Goal: Task Accomplishment & Management: Use online tool/utility

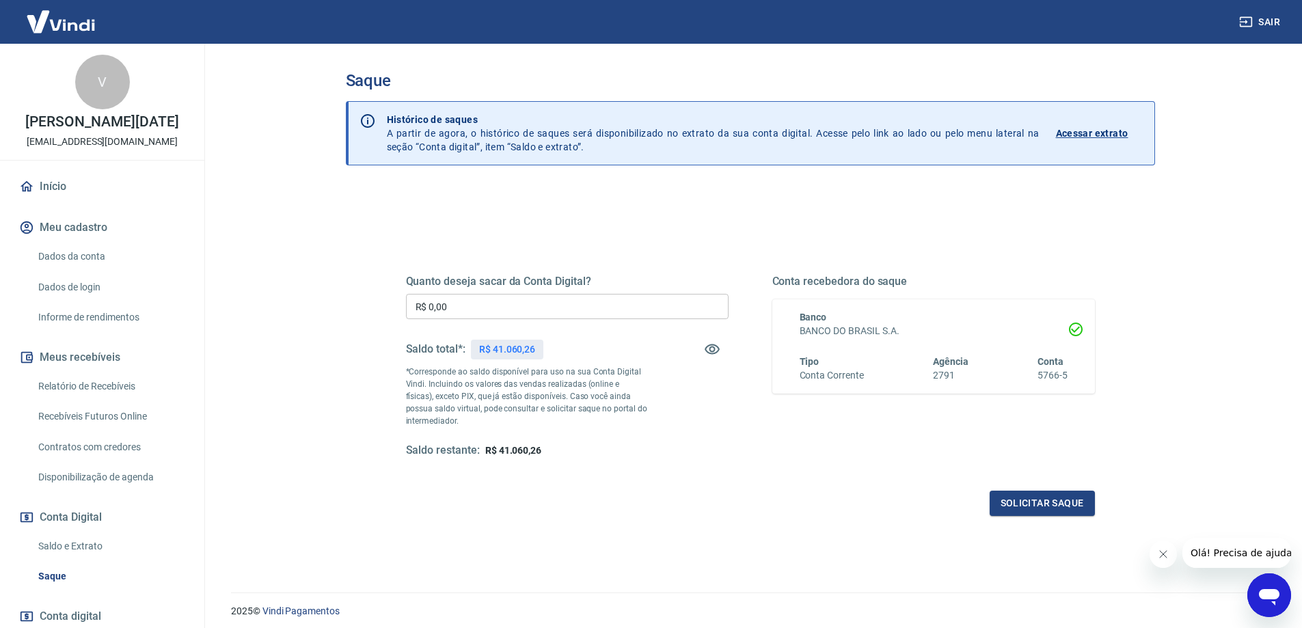
click at [647, 303] on input "R$ 0,00" at bounding box center [567, 306] width 323 height 25
type input "R$ 41.060,26"
click at [1032, 504] on button "Solicitar saque" at bounding box center [1041, 503] width 105 height 25
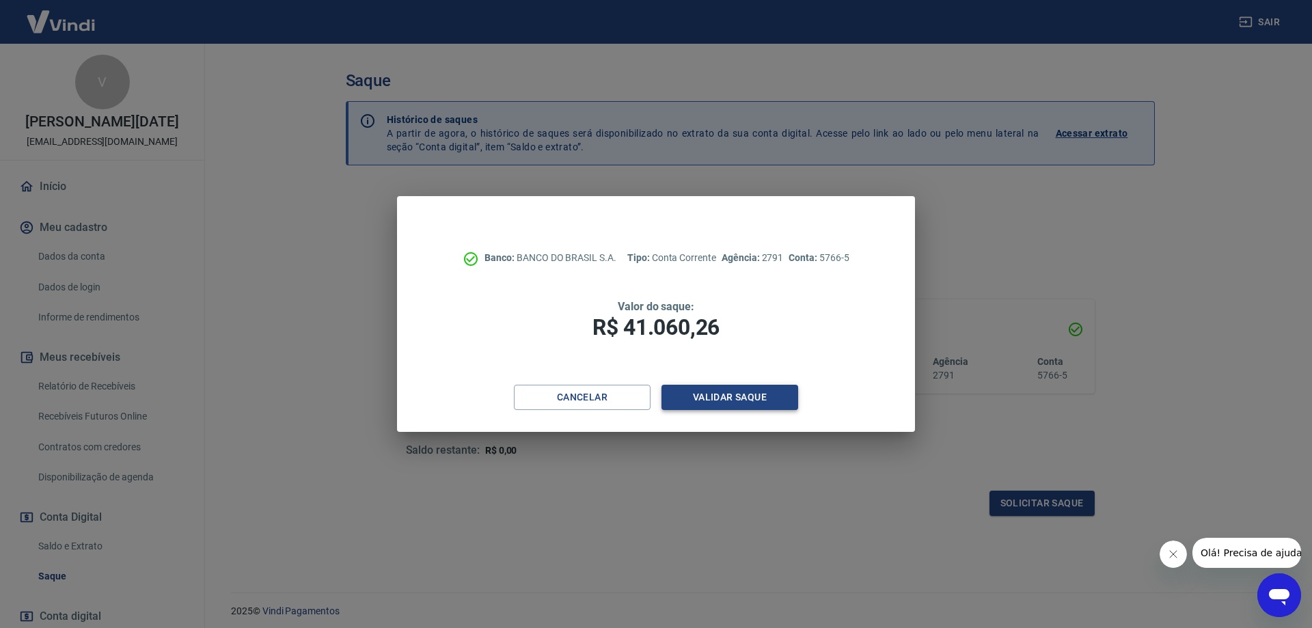
click at [726, 401] on button "Validar saque" at bounding box center [729, 397] width 137 height 25
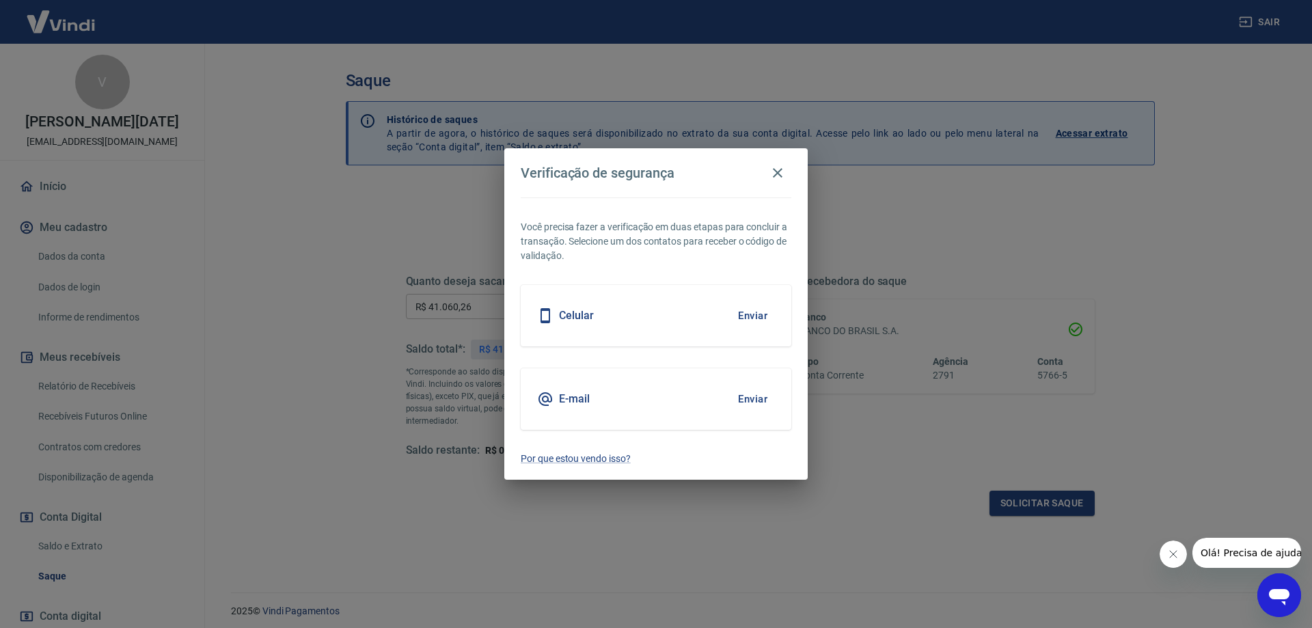
click at [746, 315] on button "Enviar" at bounding box center [752, 315] width 44 height 29
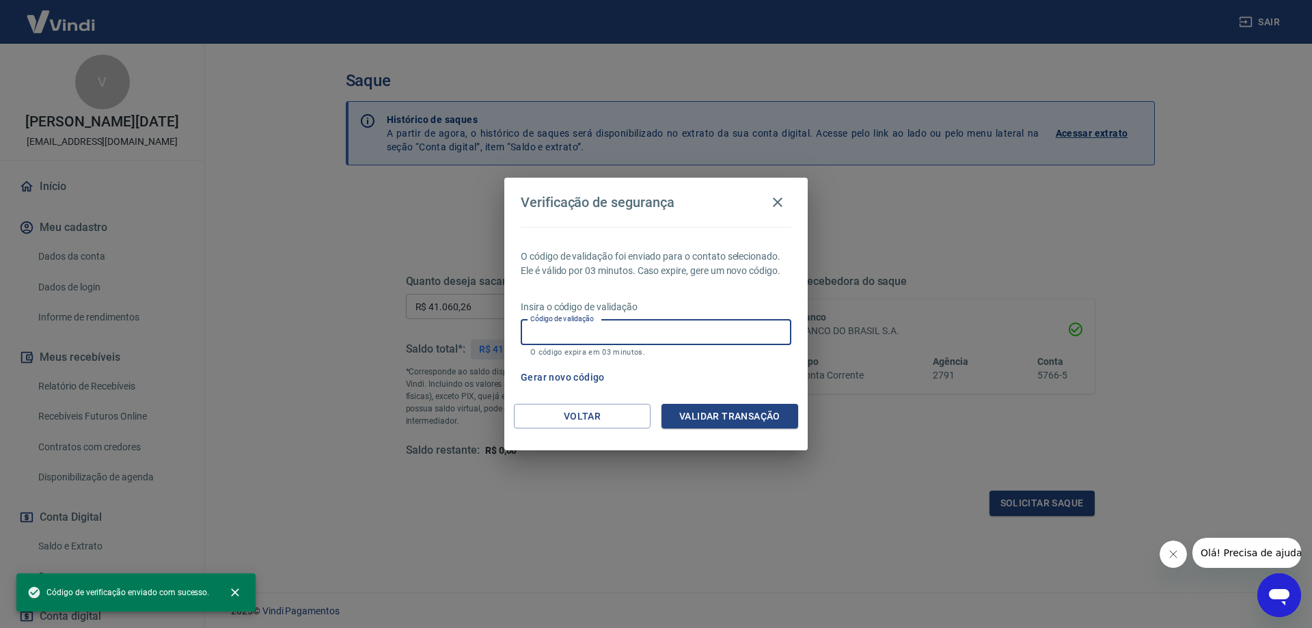
click at [659, 329] on input "Código de validação" at bounding box center [656, 332] width 271 height 25
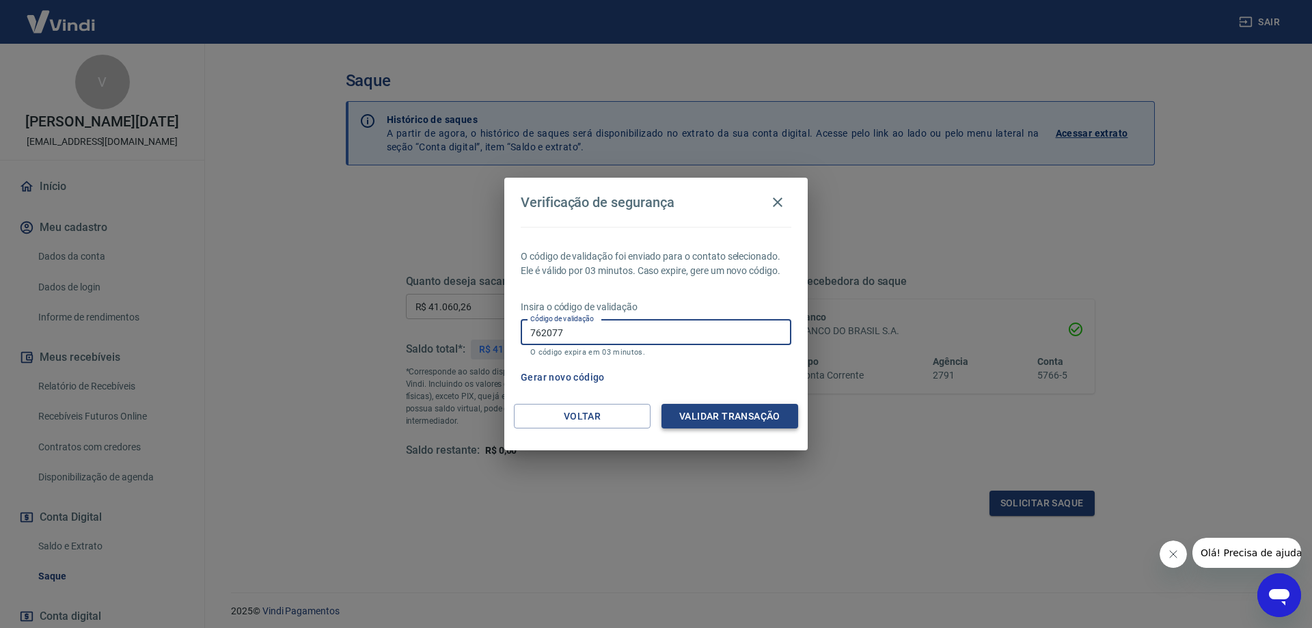
type input "762077"
click at [715, 413] on button "Validar transação" at bounding box center [729, 416] width 137 height 25
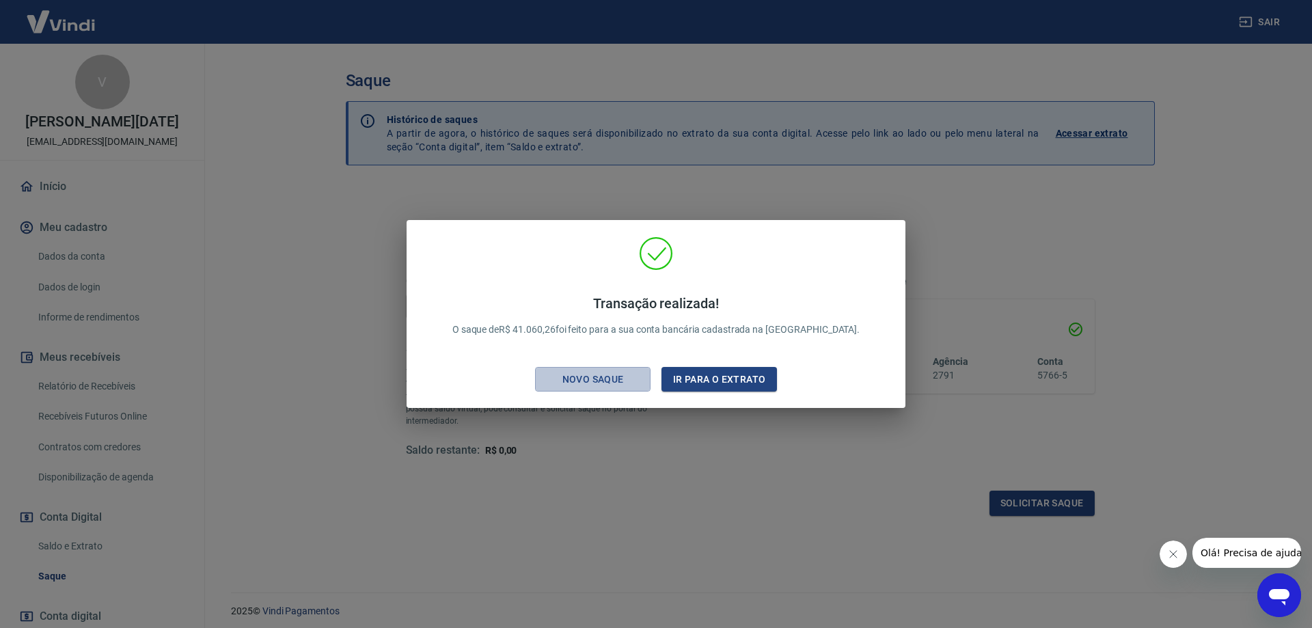
drag, startPoint x: 599, startPoint y: 381, endPoint x: 606, endPoint y: 391, distance: 12.3
click at [600, 381] on div "Novo saque" at bounding box center [593, 379] width 94 height 17
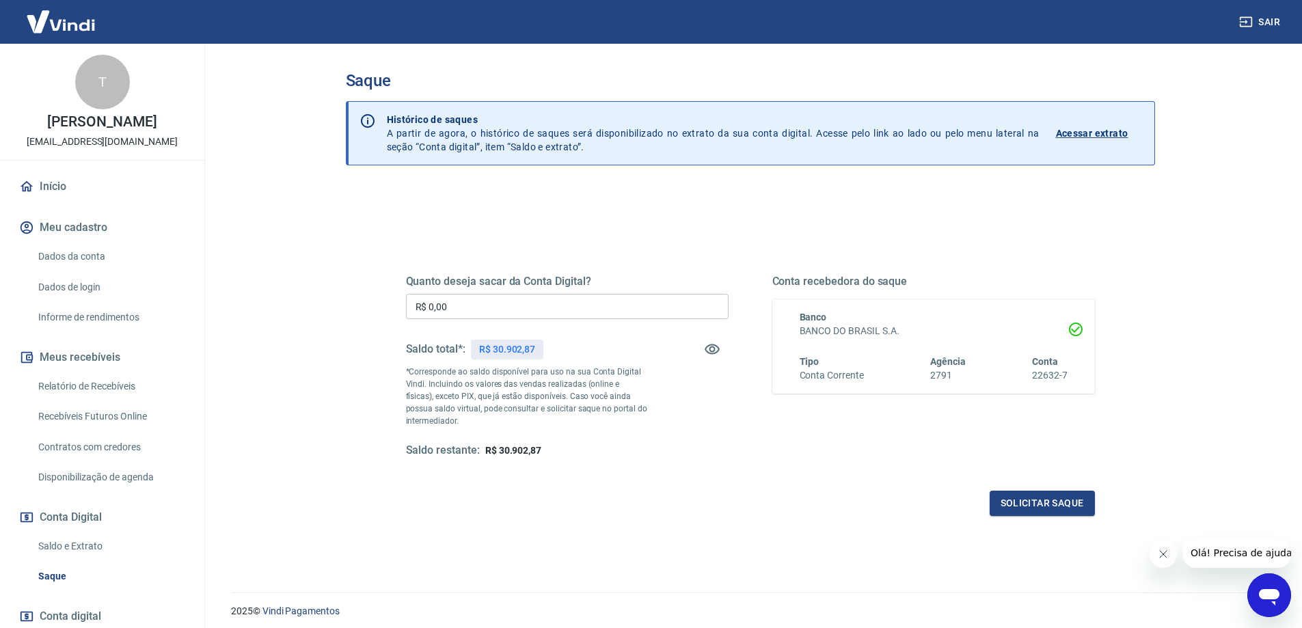
click at [606, 301] on input "R$ 0,00" at bounding box center [567, 306] width 323 height 25
type input "R$ 30.902,87"
click at [1040, 497] on button "Solicitar saque" at bounding box center [1041, 503] width 105 height 25
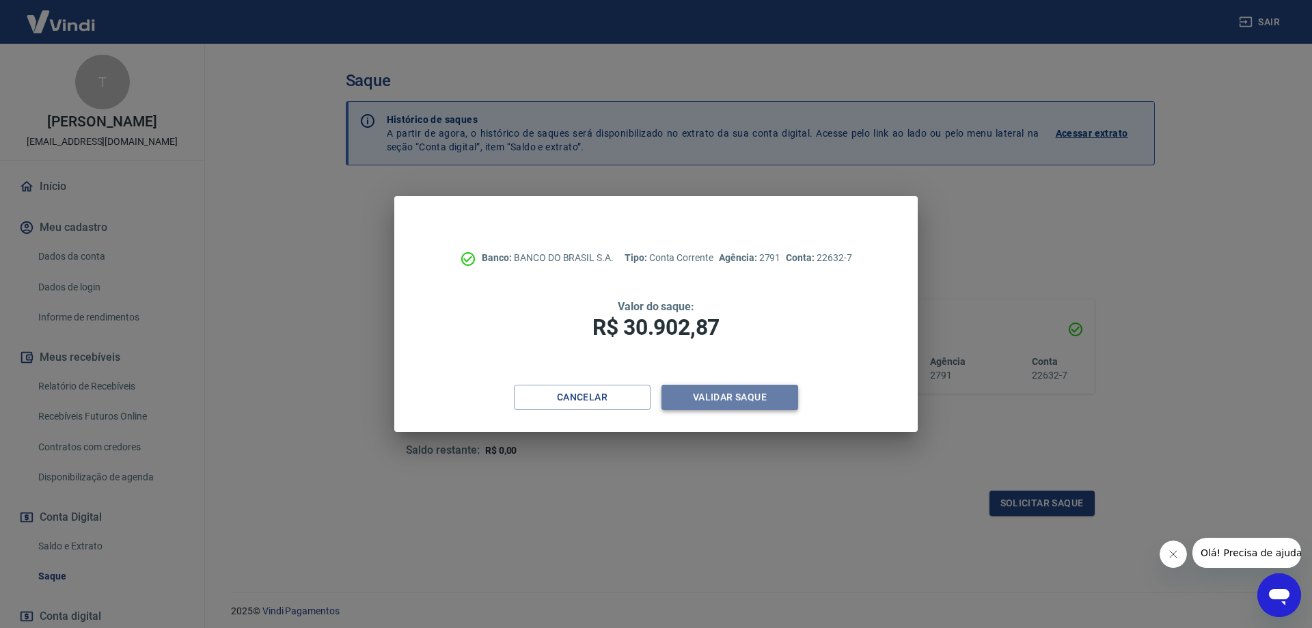
click at [746, 400] on button "Validar saque" at bounding box center [729, 397] width 137 height 25
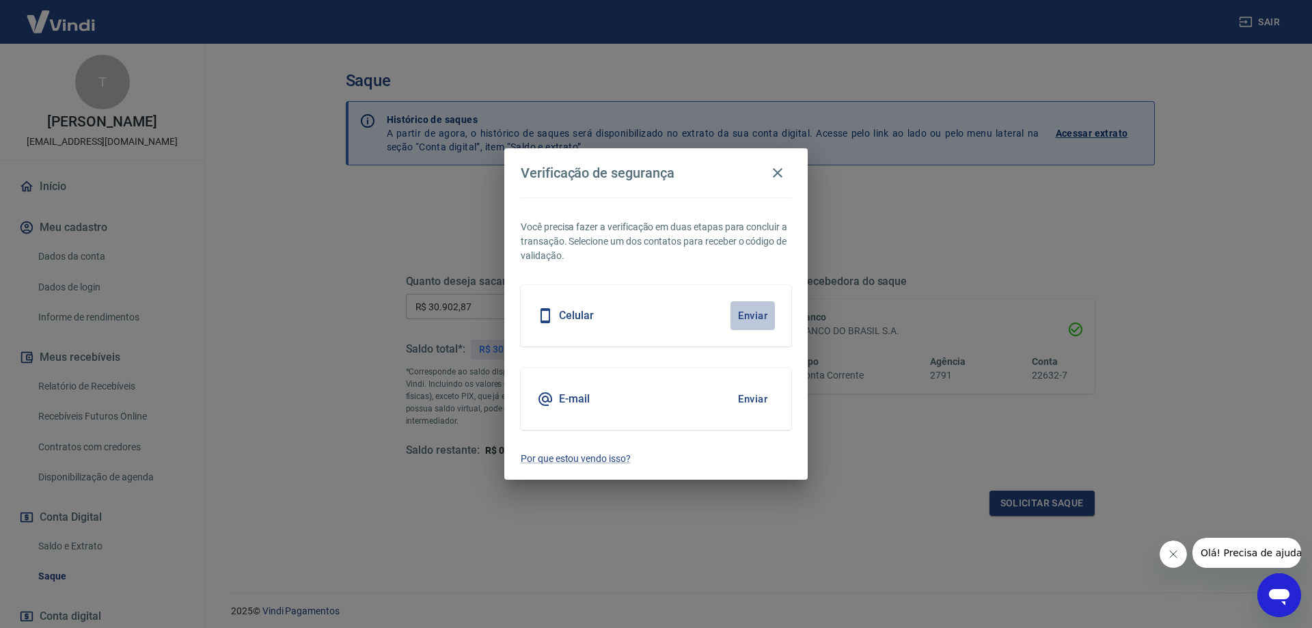
click at [758, 315] on button "Enviar" at bounding box center [752, 315] width 44 height 29
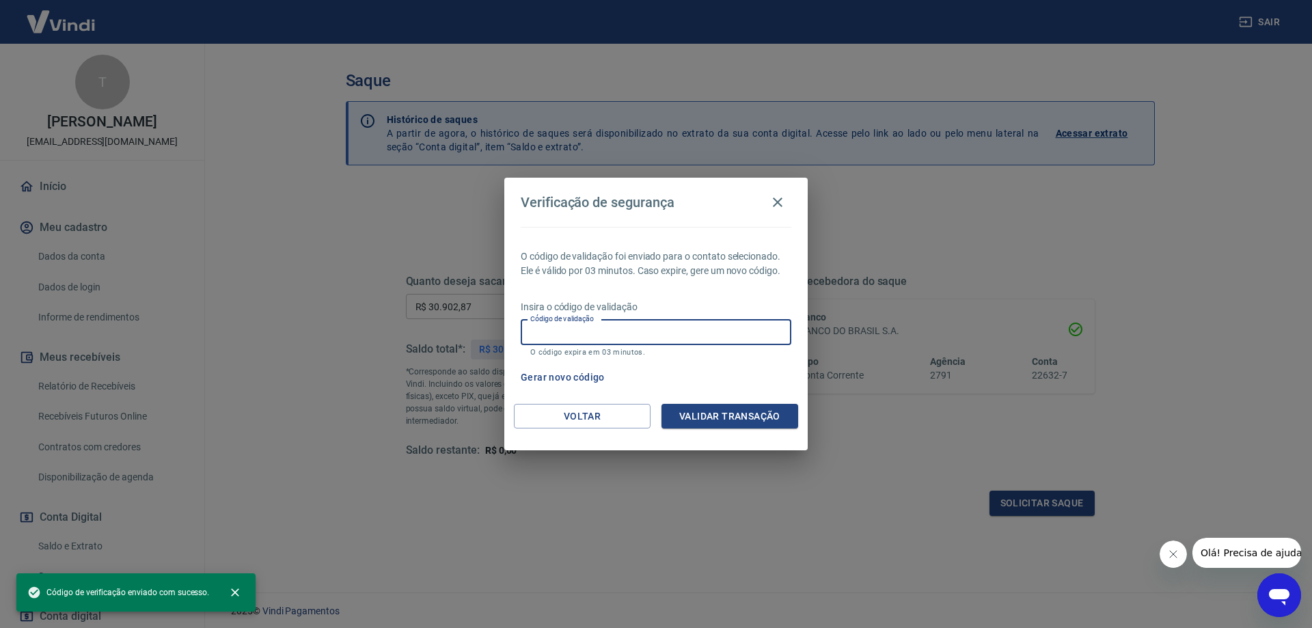
click at [651, 329] on input "Código de validação" at bounding box center [656, 332] width 271 height 25
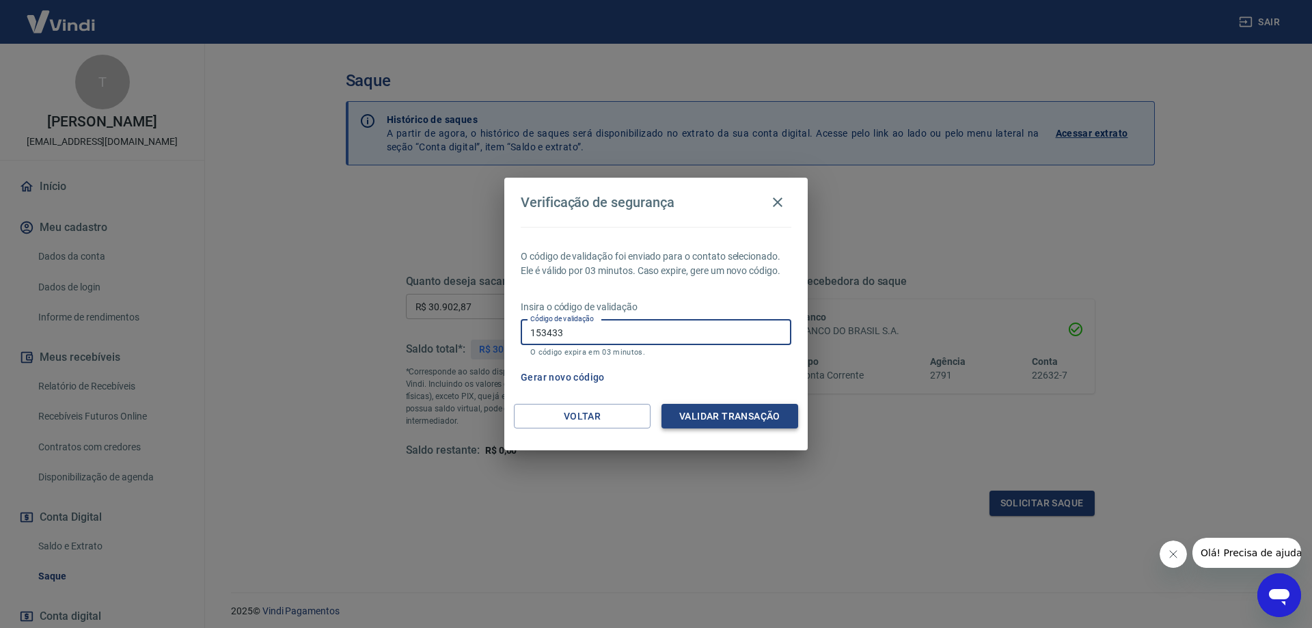
type input "153433"
click at [733, 418] on button "Validar transação" at bounding box center [729, 416] width 137 height 25
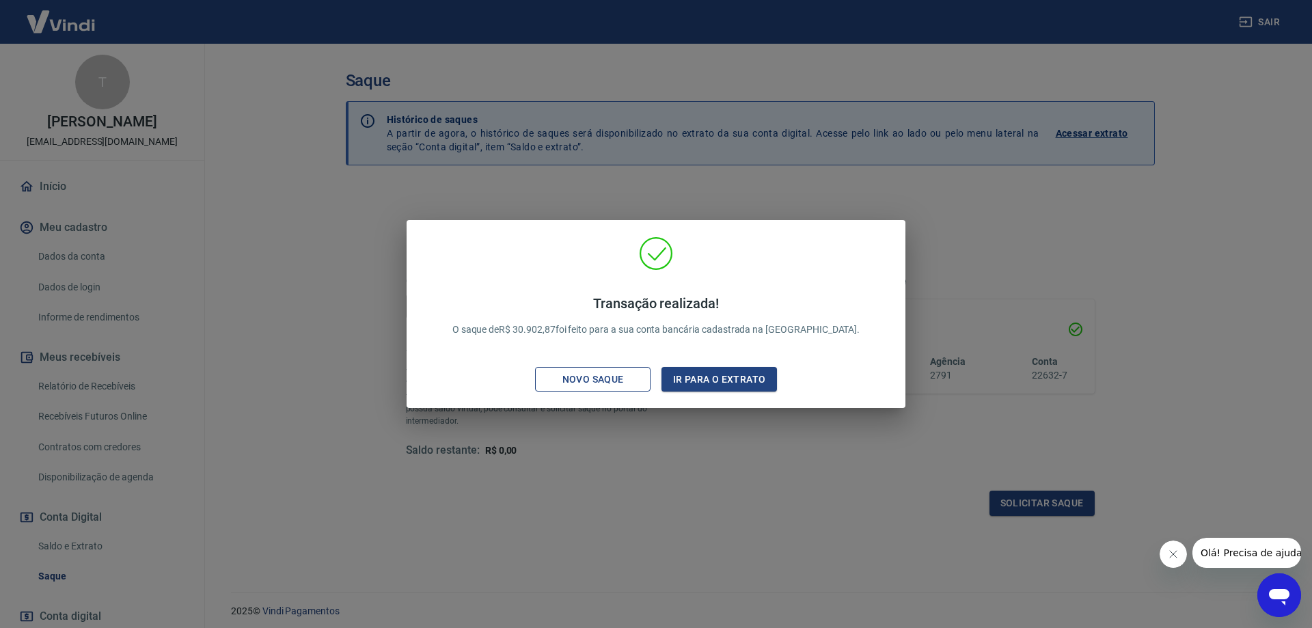
click at [589, 376] on div "Novo saque" at bounding box center [593, 379] width 94 height 17
